Goal: Task Accomplishment & Management: Use online tool/utility

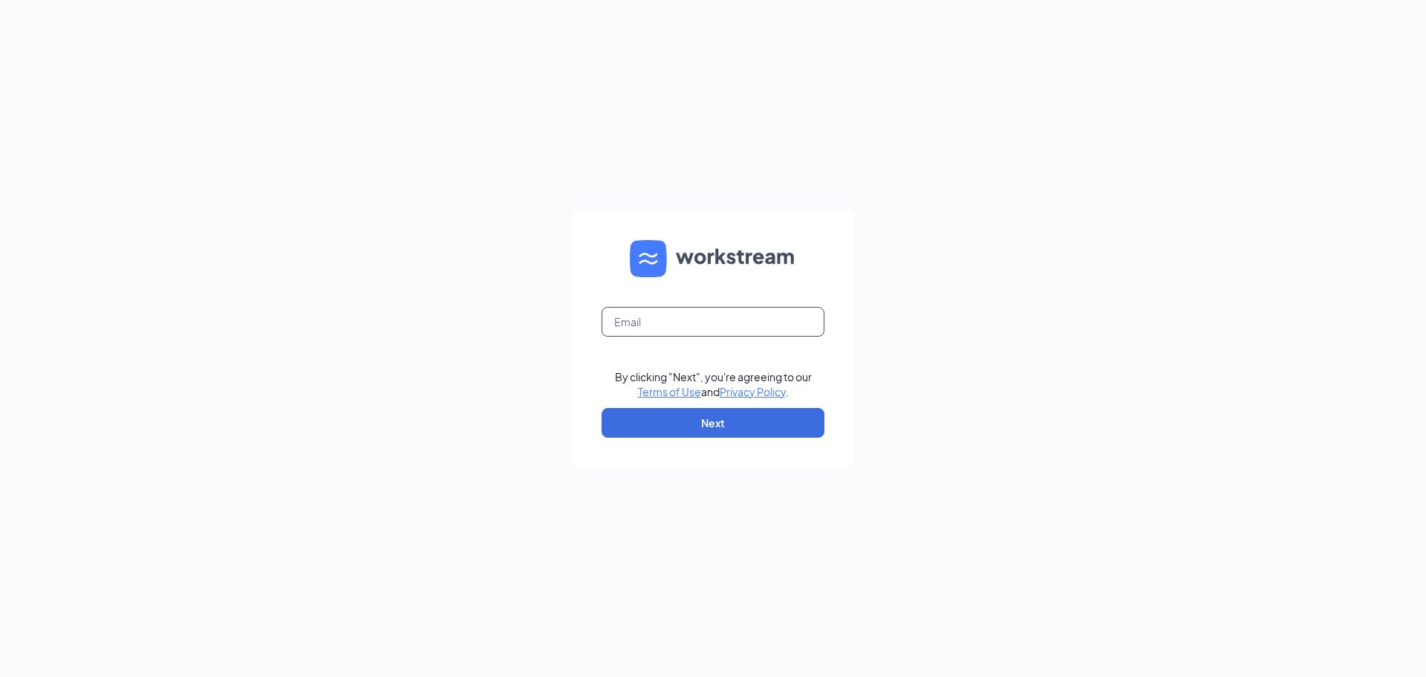
click at [706, 322] on input "text" at bounding box center [713, 322] width 223 height 30
type input "[PERSON_NAME][EMAIL_ADDRESS][PERSON_NAME][DOMAIN_NAME]"
click at [727, 414] on button "Next" at bounding box center [713, 423] width 223 height 30
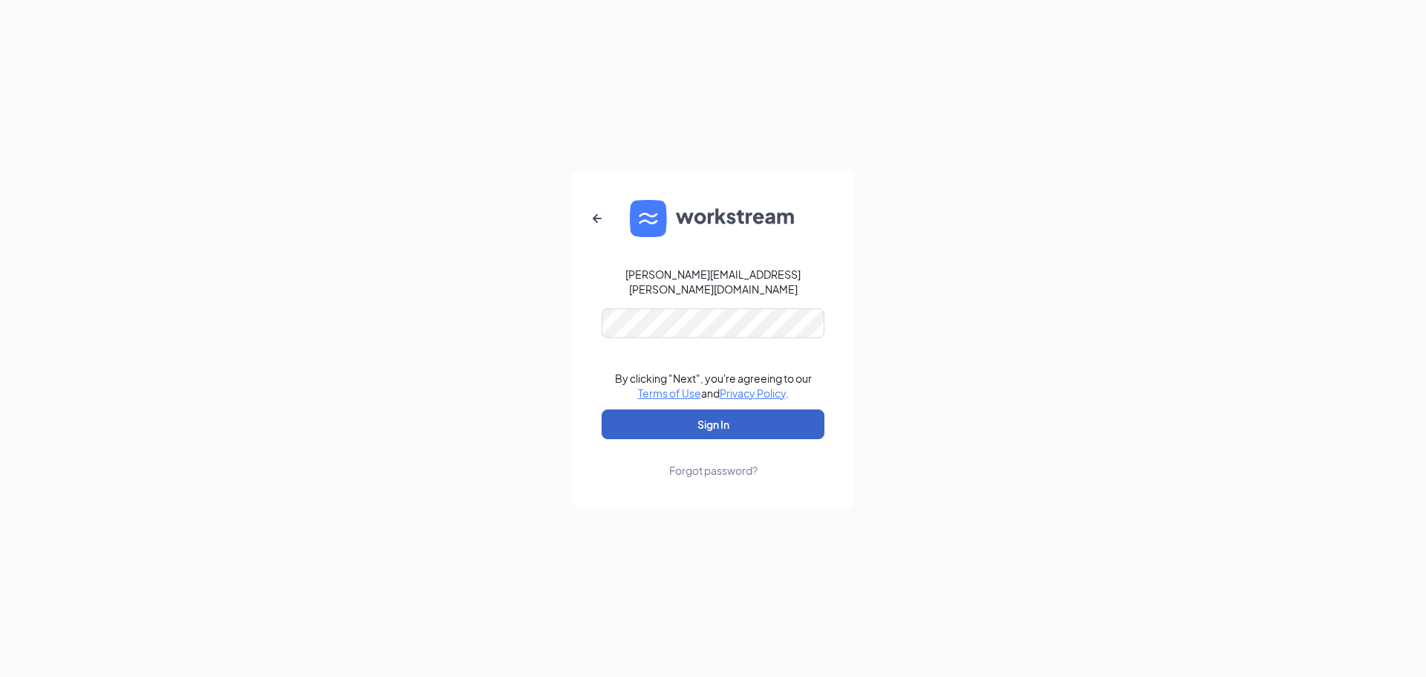
click at [731, 413] on button "Sign In" at bounding box center [713, 424] width 223 height 30
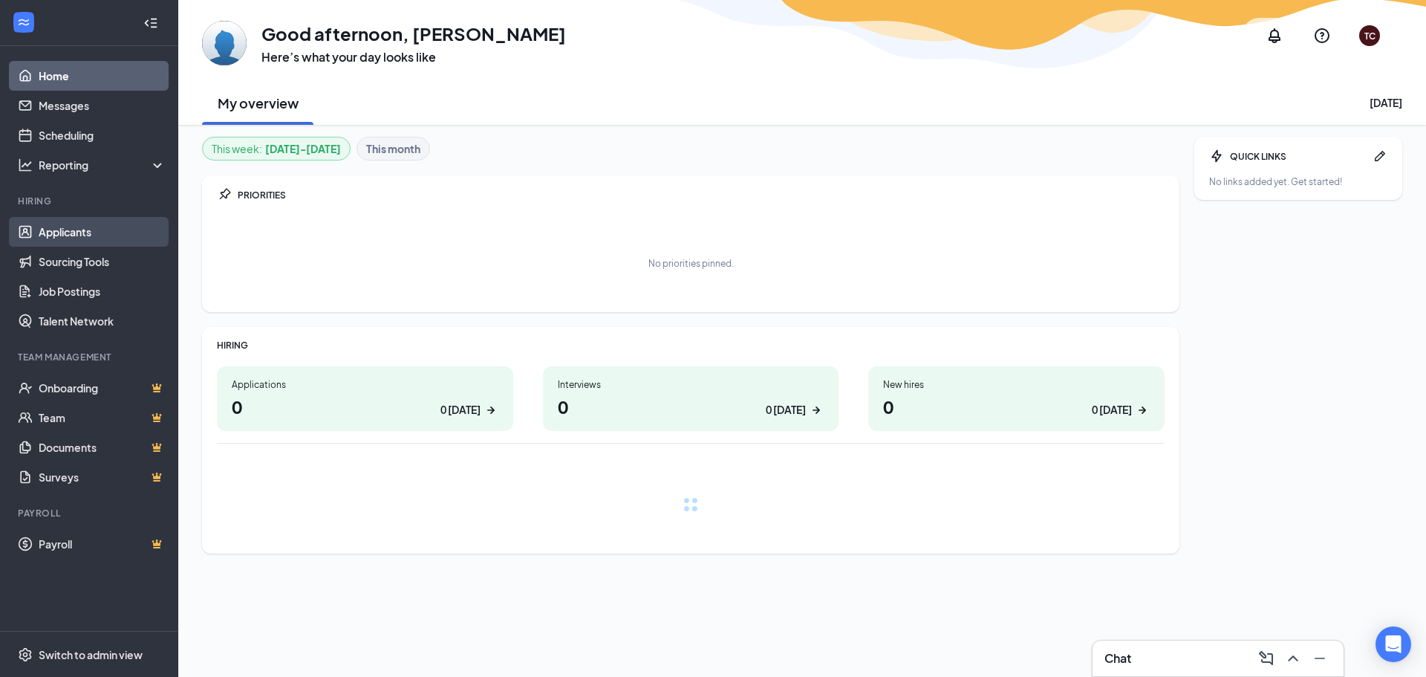
click at [92, 235] on link "Applicants" at bounding box center [102, 232] width 127 height 30
